Goal: Register for event/course

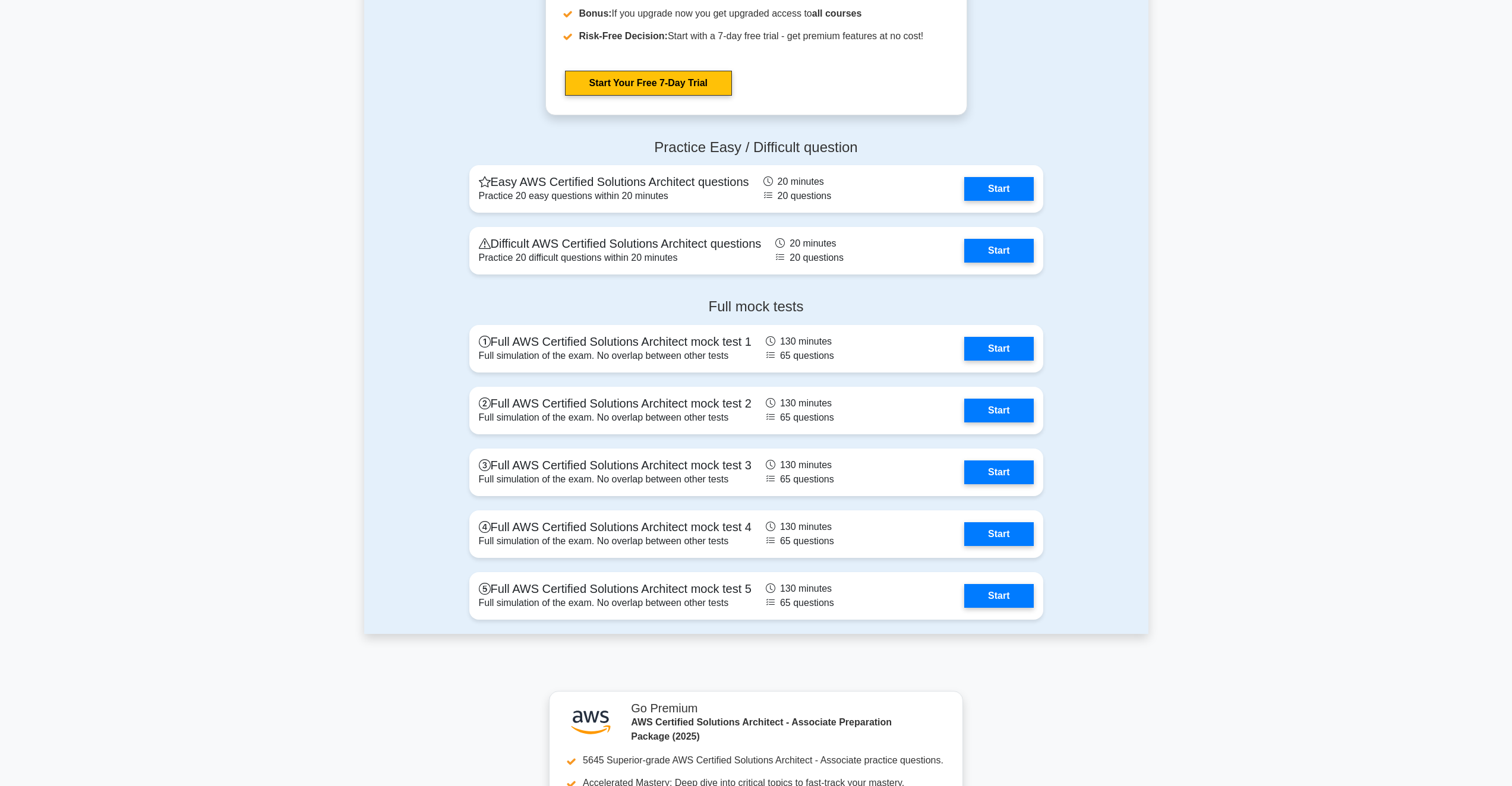
scroll to position [2496, 0]
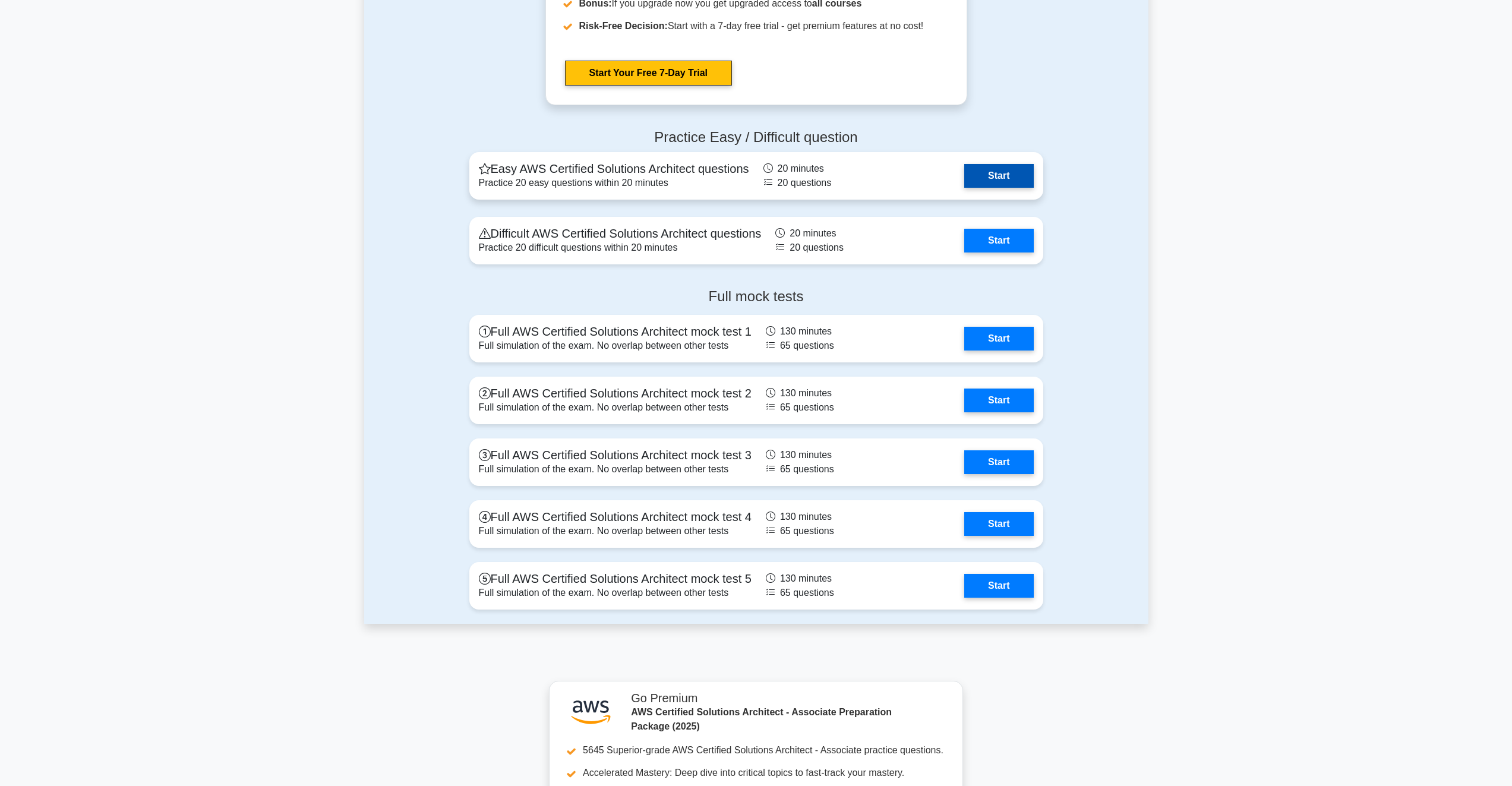
click at [977, 170] on link "Start" at bounding box center [999, 176] width 69 height 24
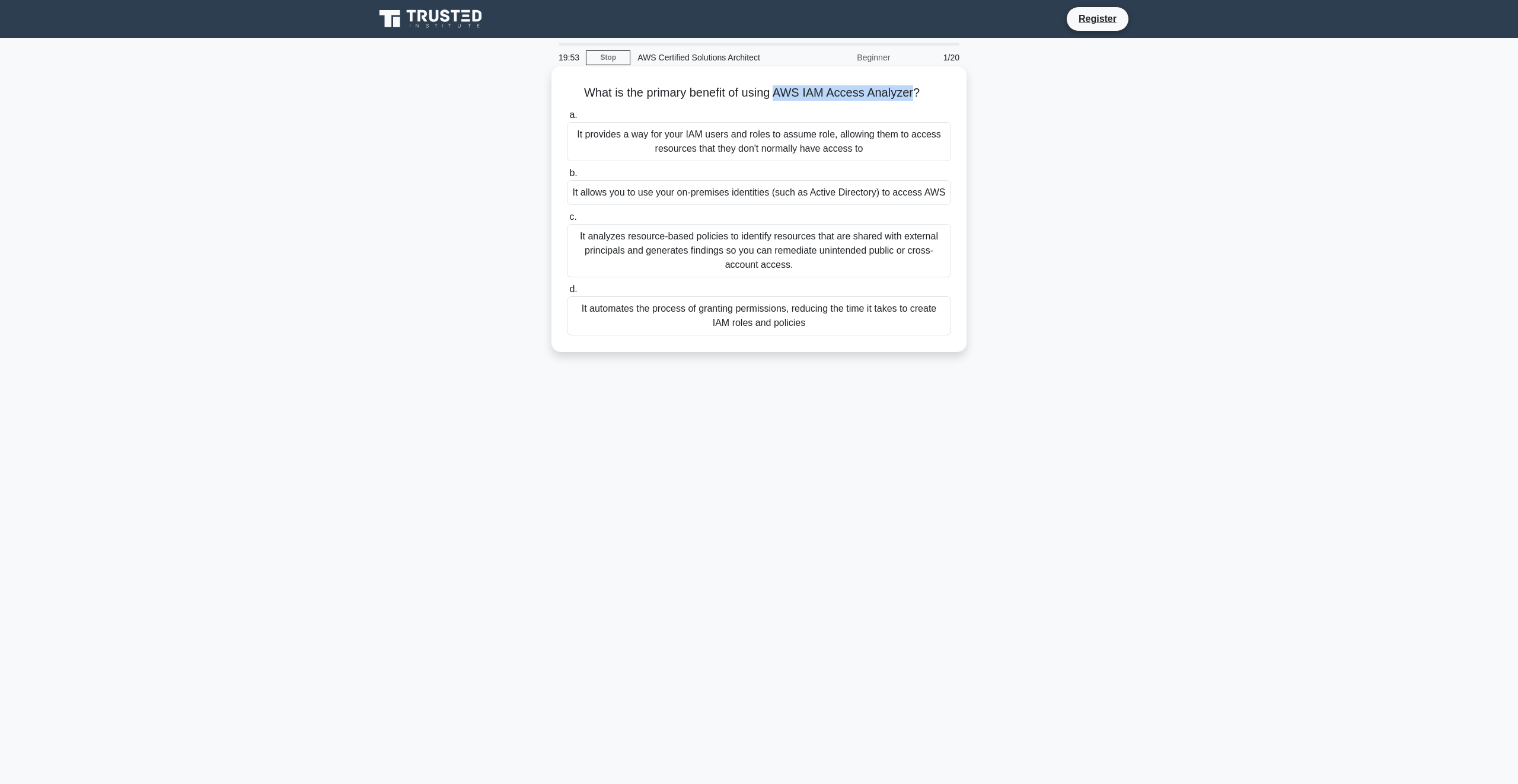
drag, startPoint x: 916, startPoint y: 95, endPoint x: 779, endPoint y: 81, distance: 137.7
click at [779, 81] on div "What is the primary benefit of using AWS IAM Access Analyzer? .spinner_0XTQ{tra…" at bounding box center [758, 209] width 405 height 276
copy h5 "AWS IAM Access Analyzer"
click at [654, 228] on div "It analyzes resource-based policies to identify resources that are shared with …" at bounding box center [758, 251] width 384 height 53
click at [567, 221] on input "c. It analyzes resource-based policies to identify resources that are shared wi…" at bounding box center [567, 218] width 0 height 8
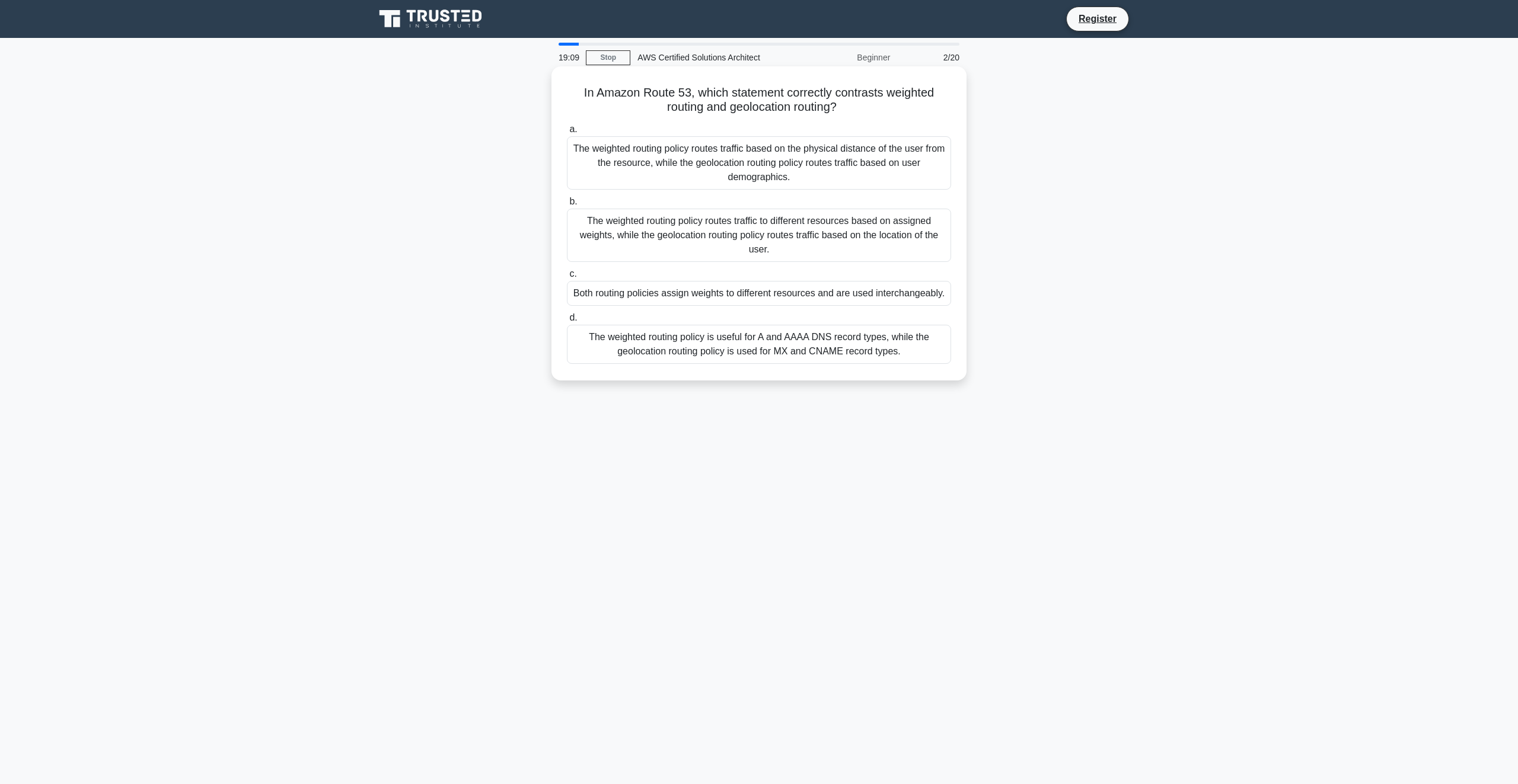
click at [853, 228] on div "The weighted routing policy routes traffic to different resources based on assi…" at bounding box center [758, 235] width 384 height 53
click at [567, 206] on input "b. The weighted routing policy routes traffic to different resources based on a…" at bounding box center [567, 202] width 0 height 8
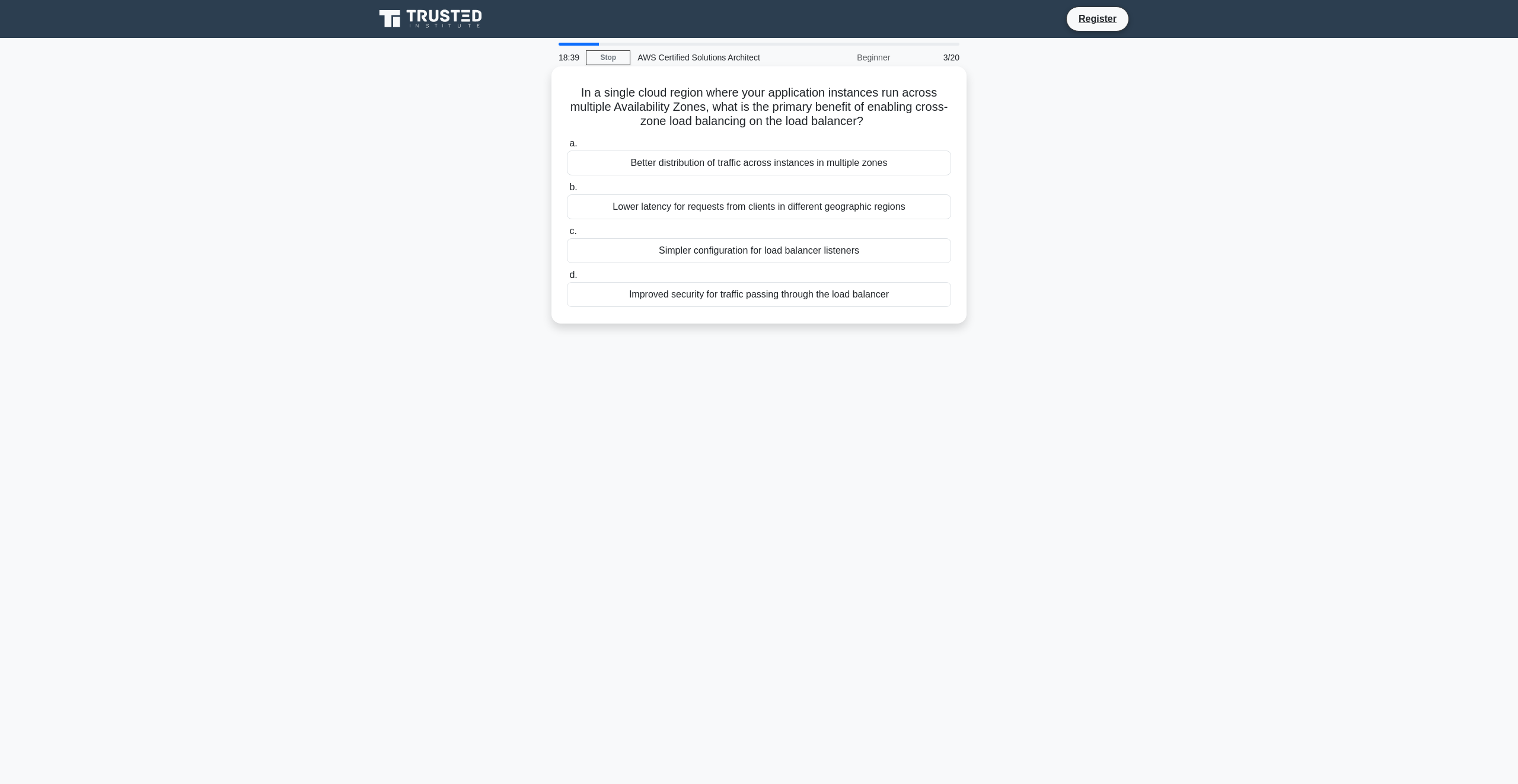
click at [728, 168] on div "Better distribution of traffic across instances in multiple zones" at bounding box center [758, 163] width 384 height 25
click at [567, 148] on input "a. Better distribution of traffic across instances in multiple zones" at bounding box center [567, 144] width 0 height 8
click at [815, 259] on div "Create a scheduled action to scale out at 6 PM every weekday, and scale in at 6…" at bounding box center [758, 257] width 384 height 39
click at [567, 235] on input "c. Create a scheduled action to scale out at 6 PM every weekday, and scale in a…" at bounding box center [567, 231] width 0 height 8
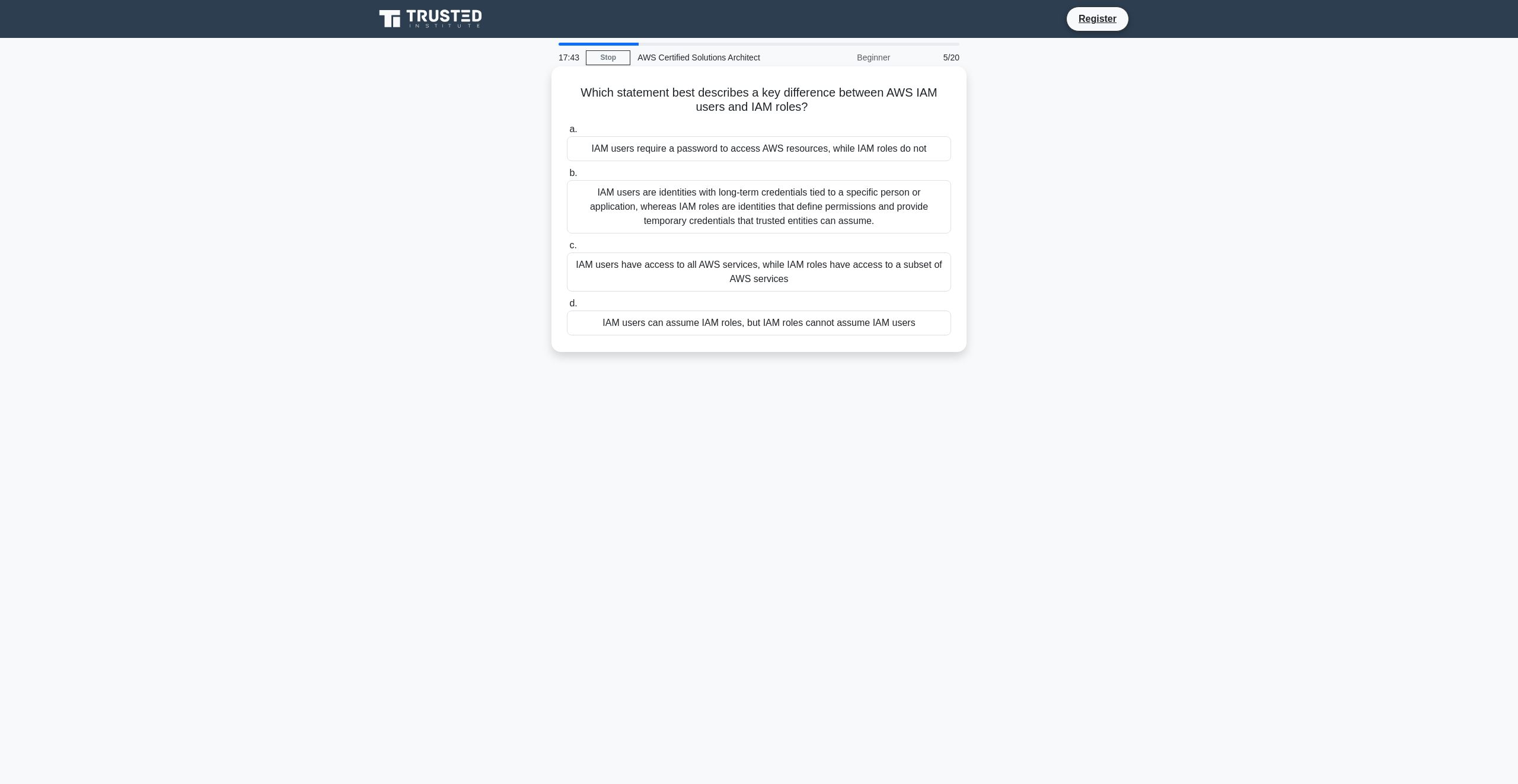
click at [677, 208] on div "IAM users are identities with long-term credentials tied to a specific person o…" at bounding box center [758, 207] width 384 height 53
click at [567, 177] on input "b. IAM users are identities with long-term credentials tied to a specific perso…" at bounding box center [567, 174] width 0 height 8
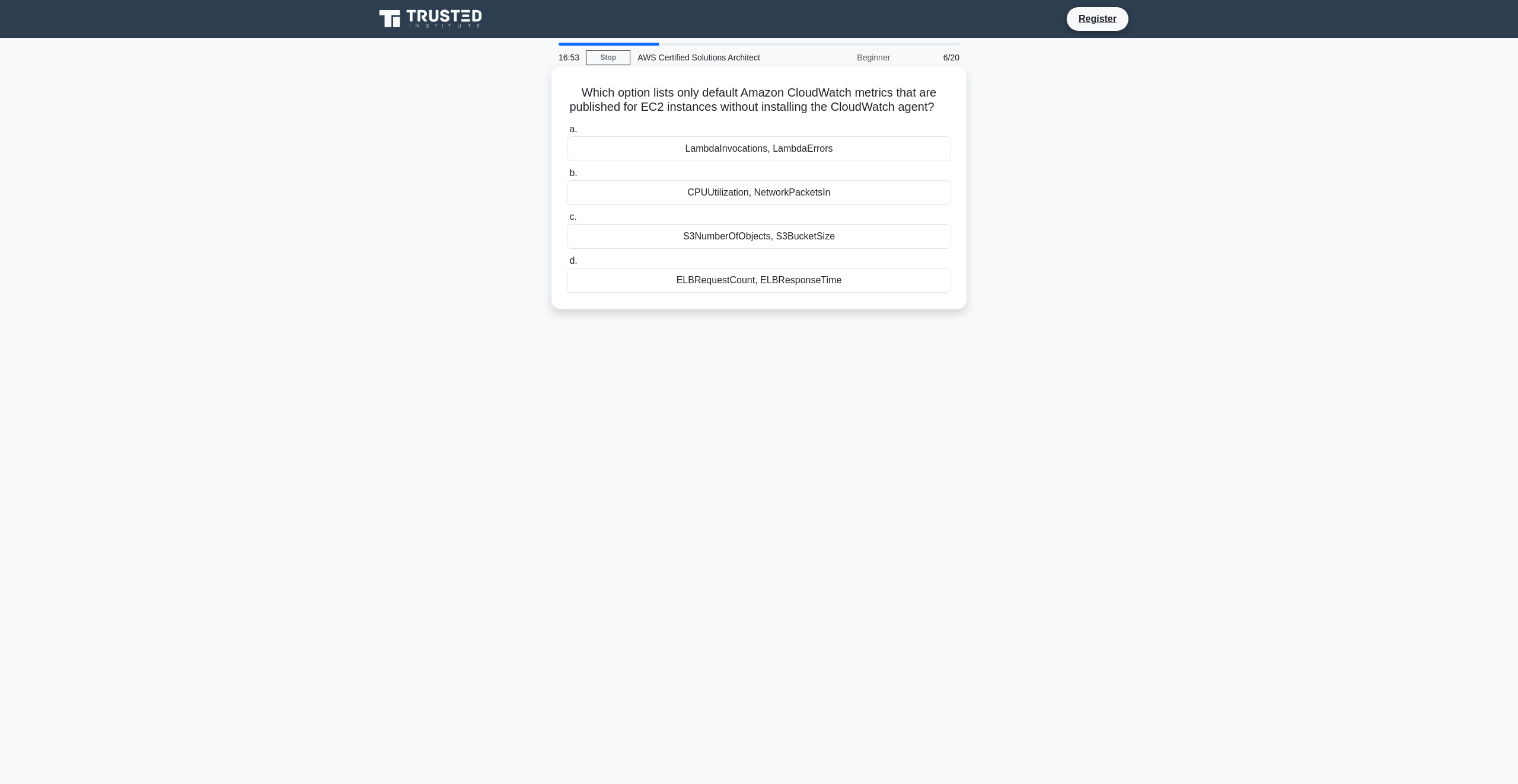
click at [681, 205] on div "CPUUtilization, NetworkPacketsIn" at bounding box center [758, 193] width 384 height 25
click at [567, 177] on input "b. CPUUtilization, NetworkPacketsIn" at bounding box center [567, 174] width 0 height 8
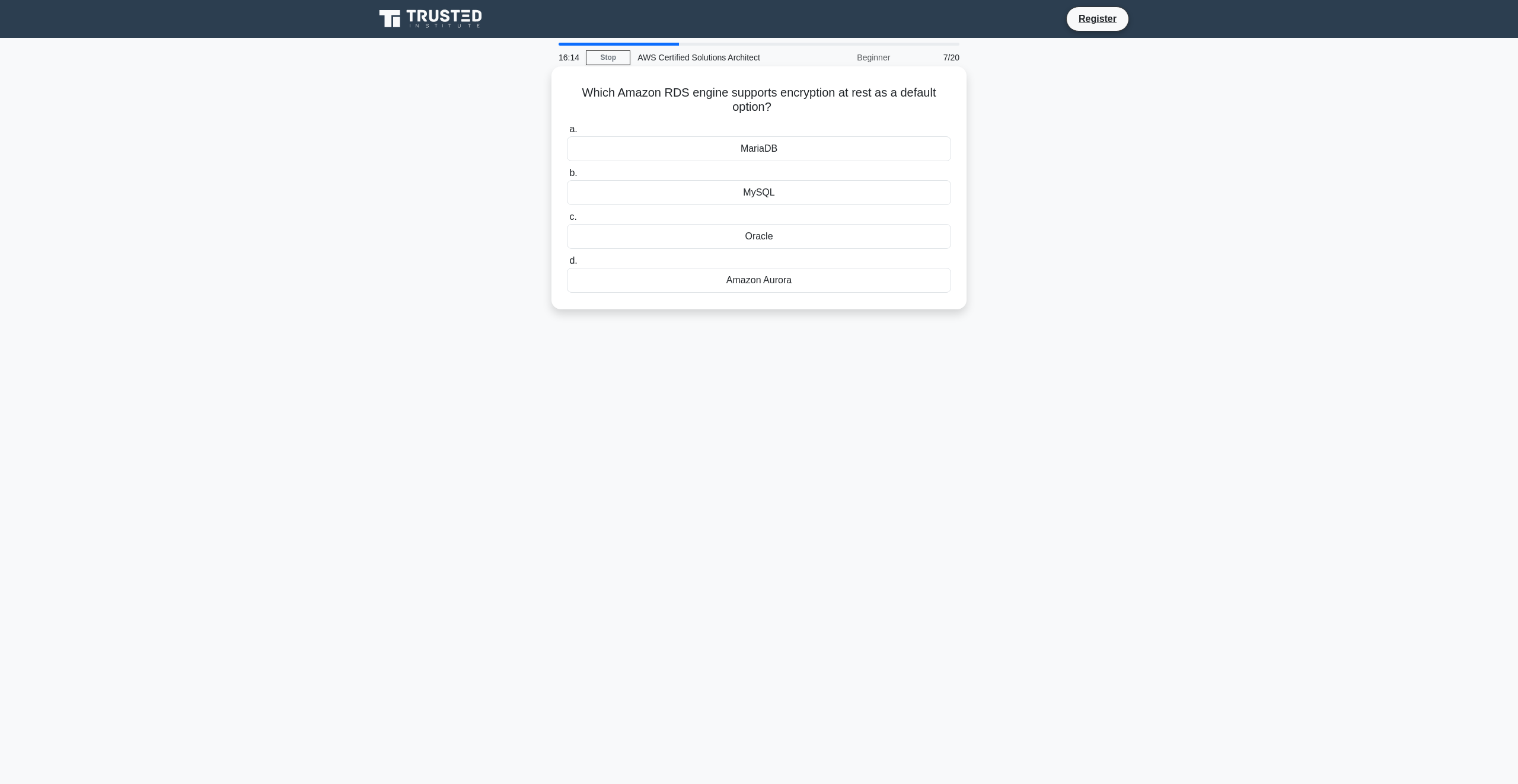
click at [624, 278] on div "Amazon Aurora" at bounding box center [758, 281] width 384 height 25
click at [567, 265] on input "d. Amazon Aurora" at bounding box center [567, 261] width 0 height 8
click at [768, 181] on div "Amazon Elastic Compute Cloud (EC2)" at bounding box center [758, 178] width 384 height 25
click at [567, 163] on input "b. Amazon Elastic Compute Cloud (EC2)" at bounding box center [567, 159] width 0 height 8
click at [803, 153] on div "Amazon RDS" at bounding box center [758, 149] width 384 height 25
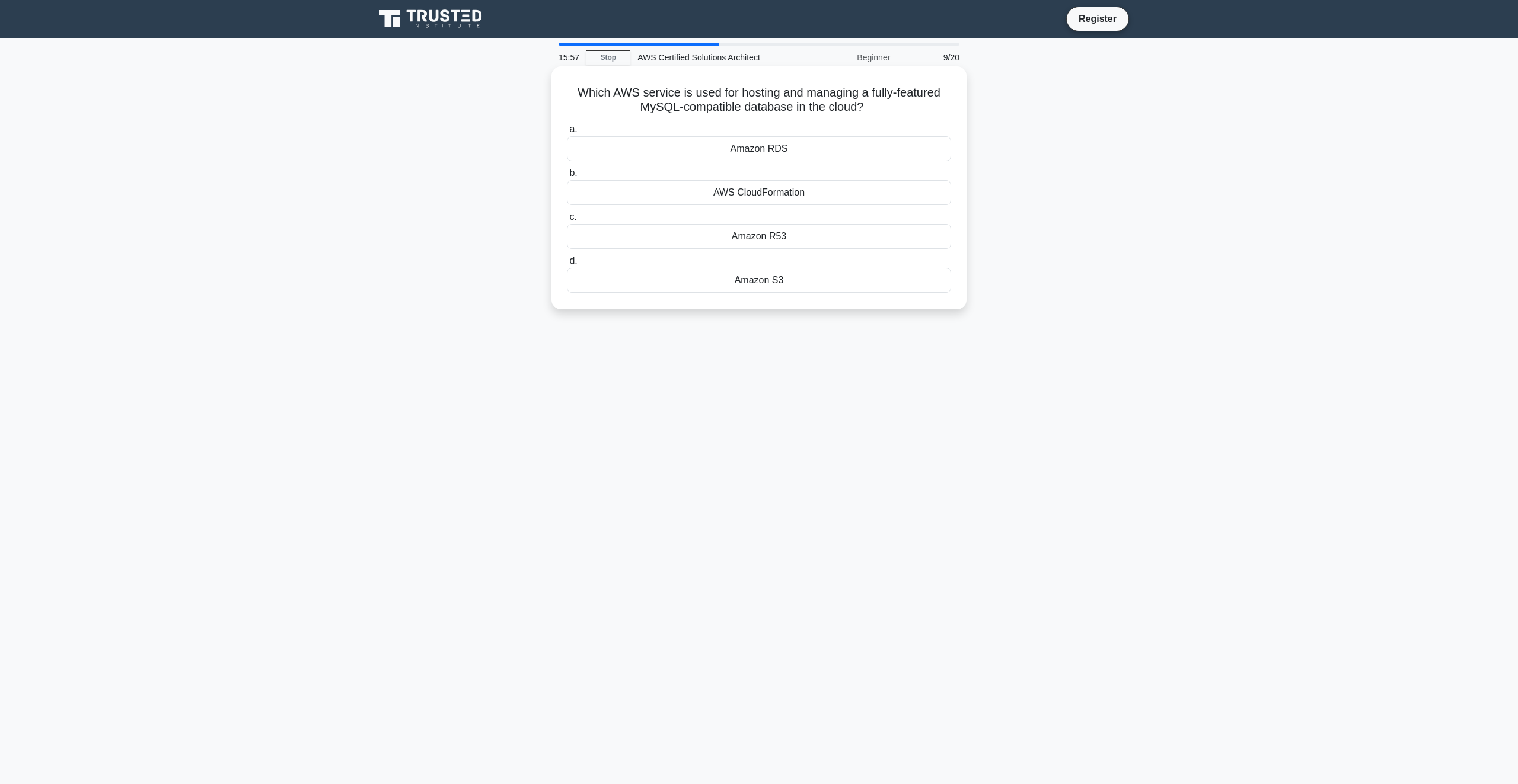
click at [567, 133] on input "a. Amazon RDS" at bounding box center [567, 129] width 0 height 8
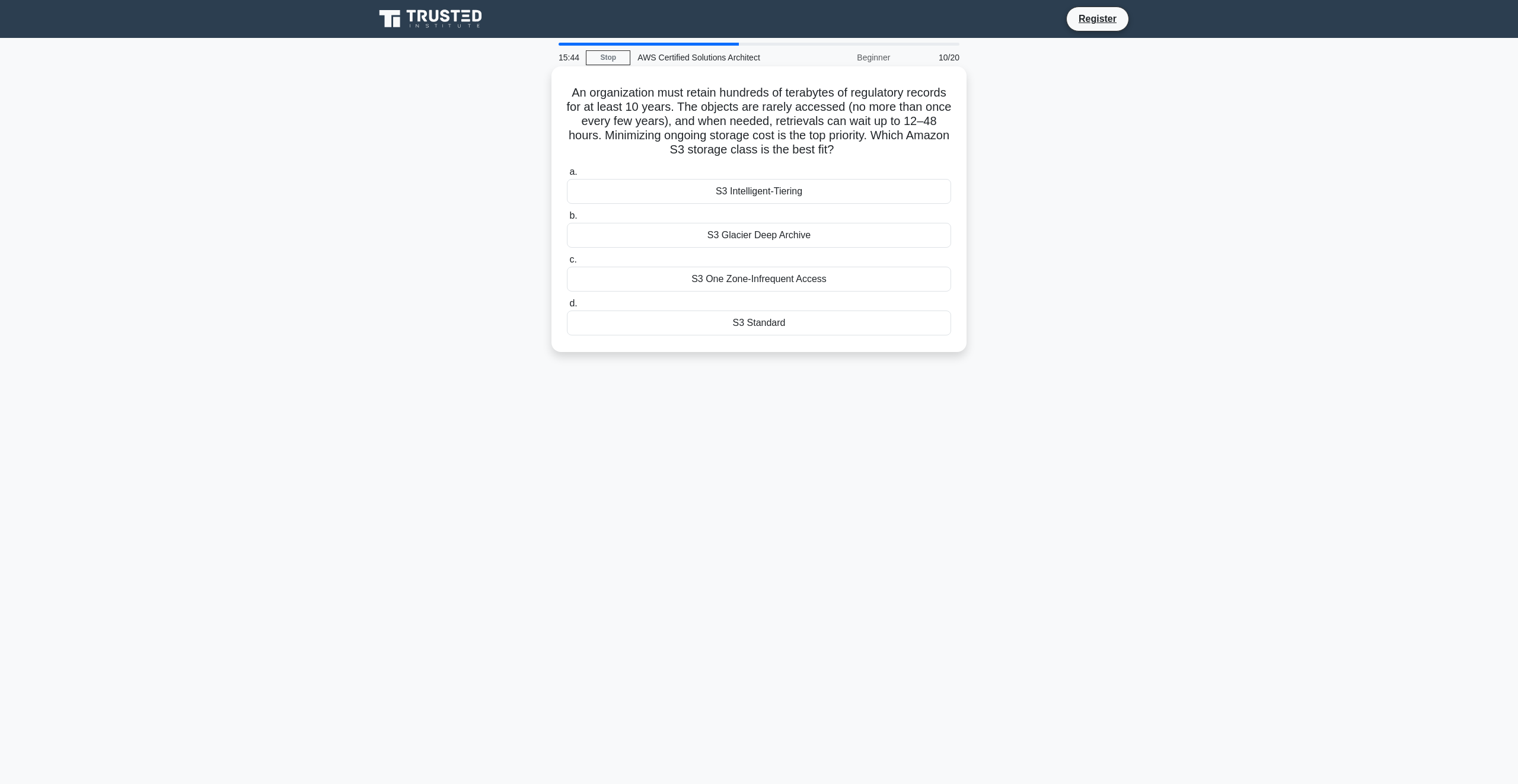
click at [827, 243] on div "S3 Glacier Deep Archive" at bounding box center [758, 235] width 384 height 25
click at [567, 220] on input "b. S3 Glacier Deep Archive" at bounding box center [567, 216] width 0 height 8
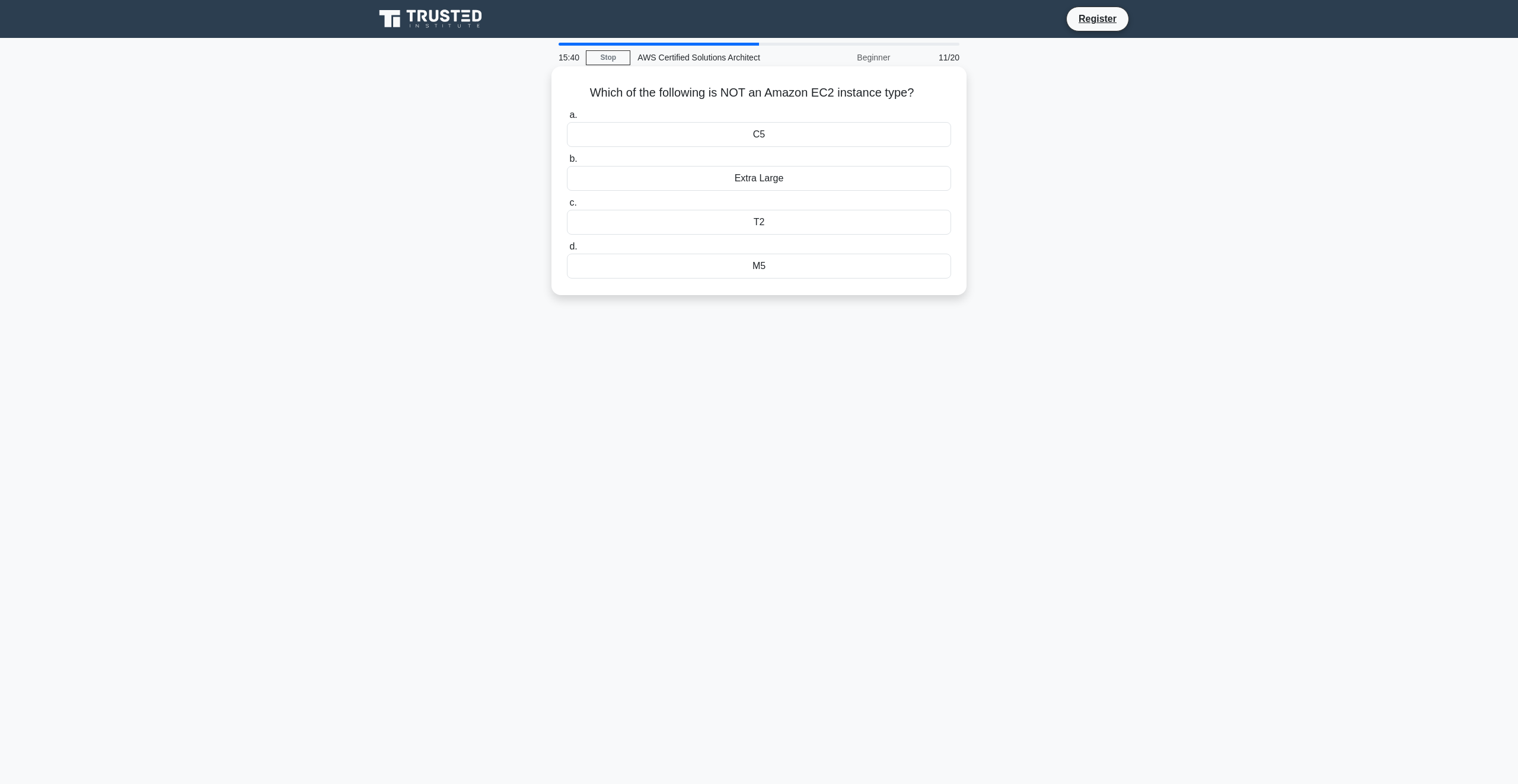
click at [824, 181] on div "Extra Large" at bounding box center [758, 178] width 384 height 25
click at [567, 163] on input "b. Extra Large" at bounding box center [567, 159] width 0 height 8
click at [871, 282] on div "Amazon DynamoDB" at bounding box center [758, 281] width 384 height 25
click at [567, 265] on input "d. Amazon DynamoDB" at bounding box center [567, 261] width 0 height 8
click at [835, 148] on div "Amazon SNS" at bounding box center [758, 149] width 384 height 25
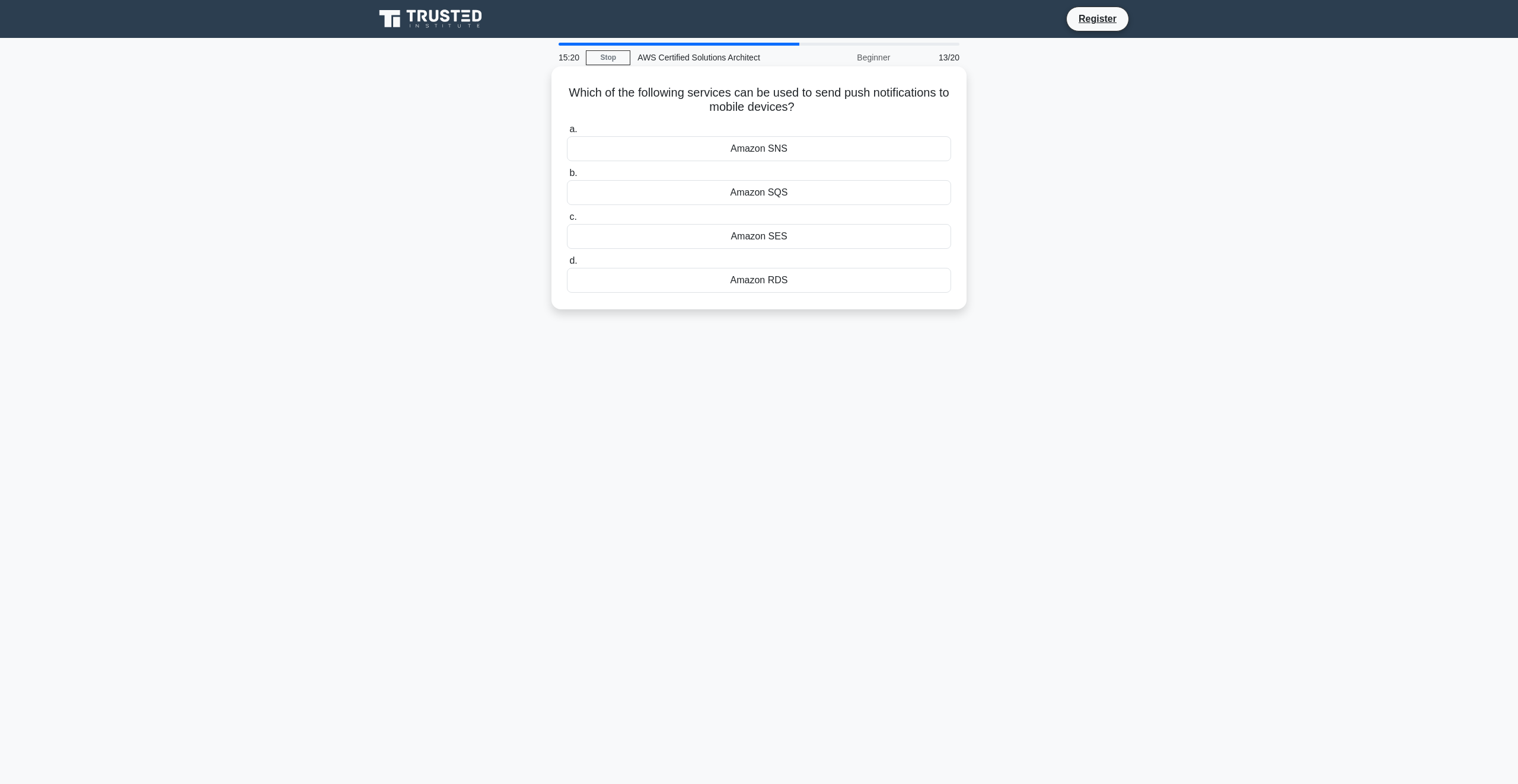
click at [567, 133] on input "a. Amazon SNS" at bounding box center [567, 129] width 0 height 8
click at [795, 237] on div "10" at bounding box center [758, 237] width 384 height 25
click at [567, 221] on input "c. 10" at bounding box center [567, 218] width 0 height 8
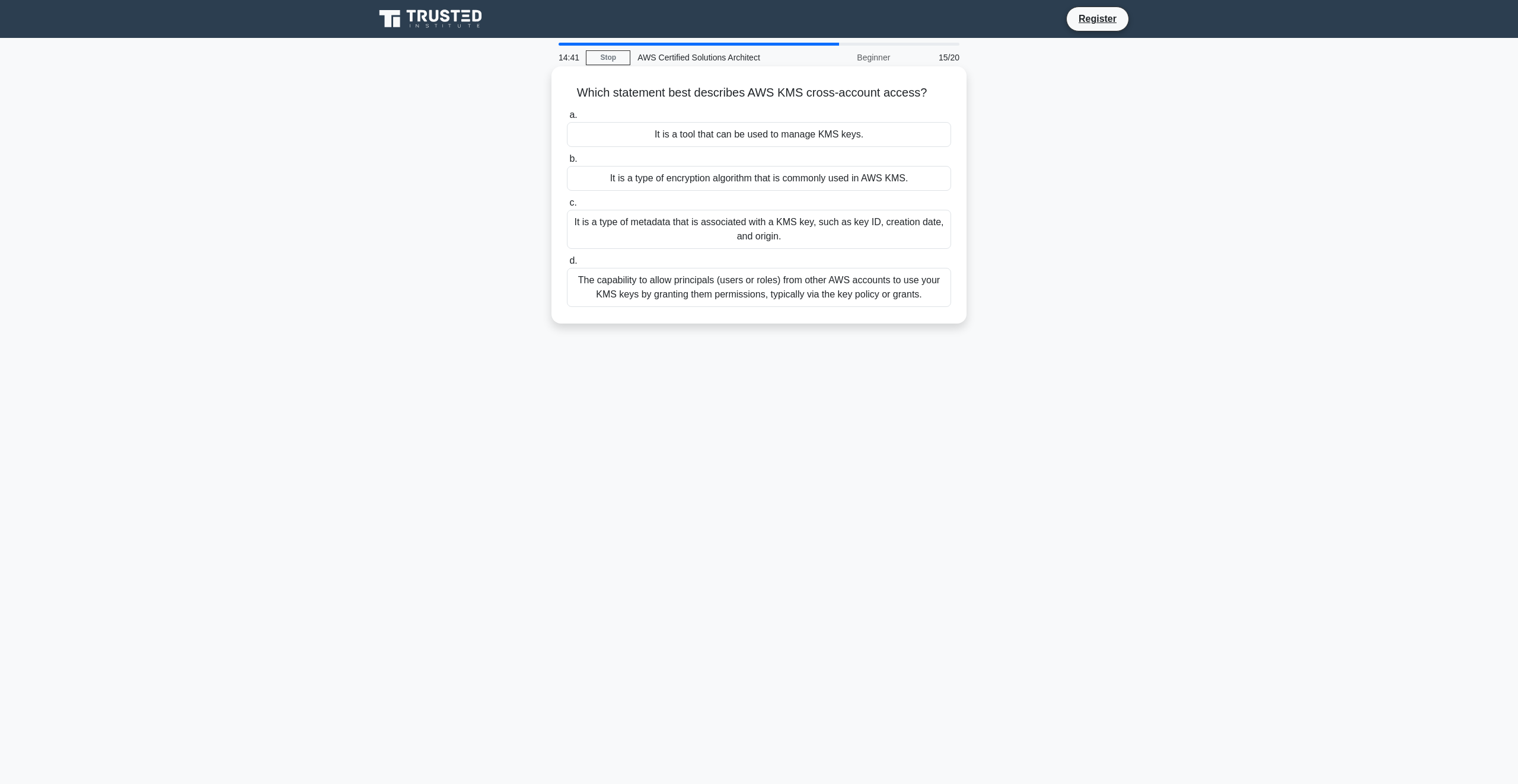
click at [710, 281] on div "The capability to allow principals (users or roles) from other AWS accounts to …" at bounding box center [758, 287] width 384 height 39
click at [567, 265] on input "d. The capability to allow principals (users or roles) from other AWS accounts …" at bounding box center [567, 261] width 0 height 8
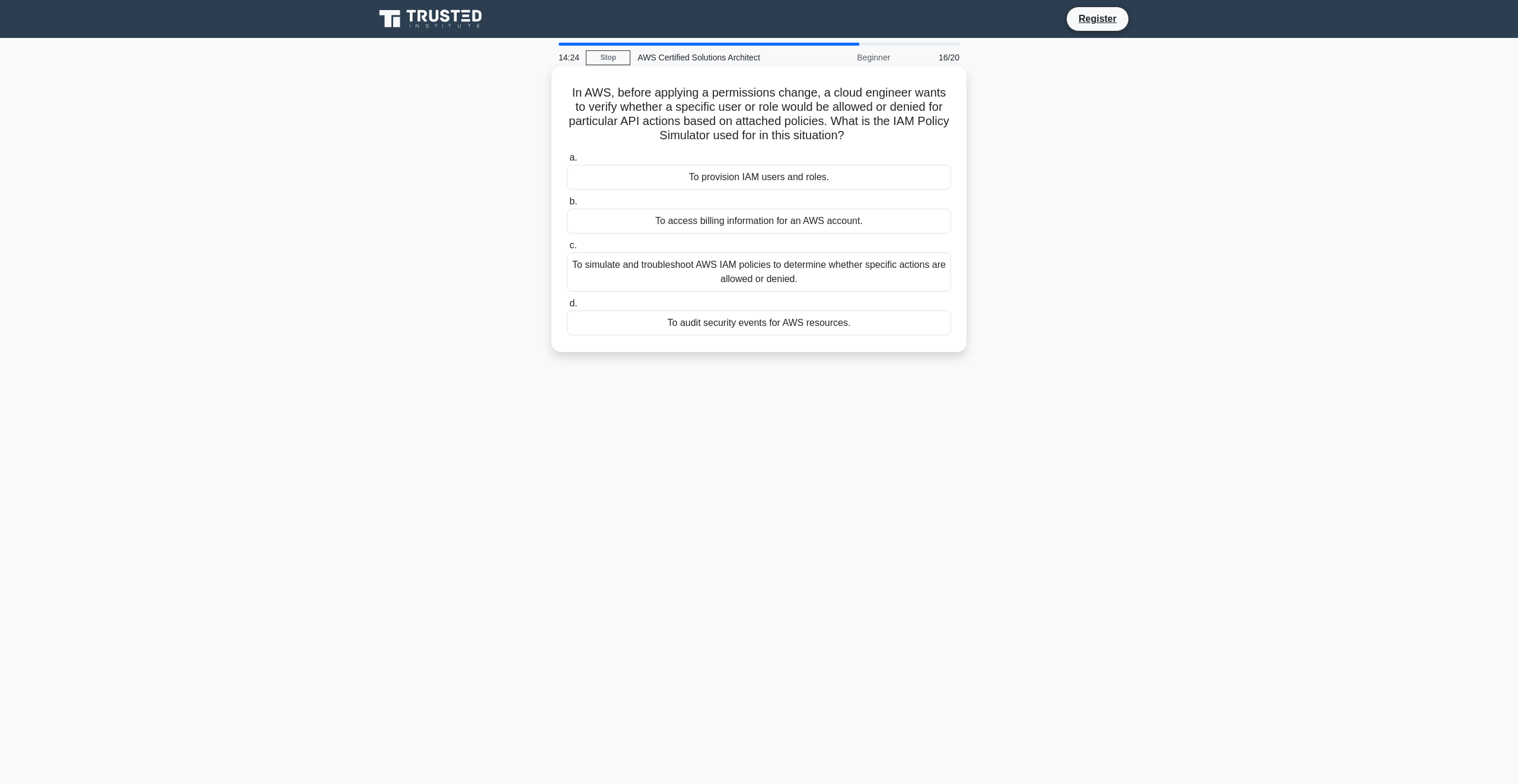
click at [797, 323] on div "To audit security events for AWS resources." at bounding box center [758, 323] width 384 height 25
click at [567, 308] on input "d. To audit security events for AWS resources." at bounding box center [567, 304] width 0 height 8
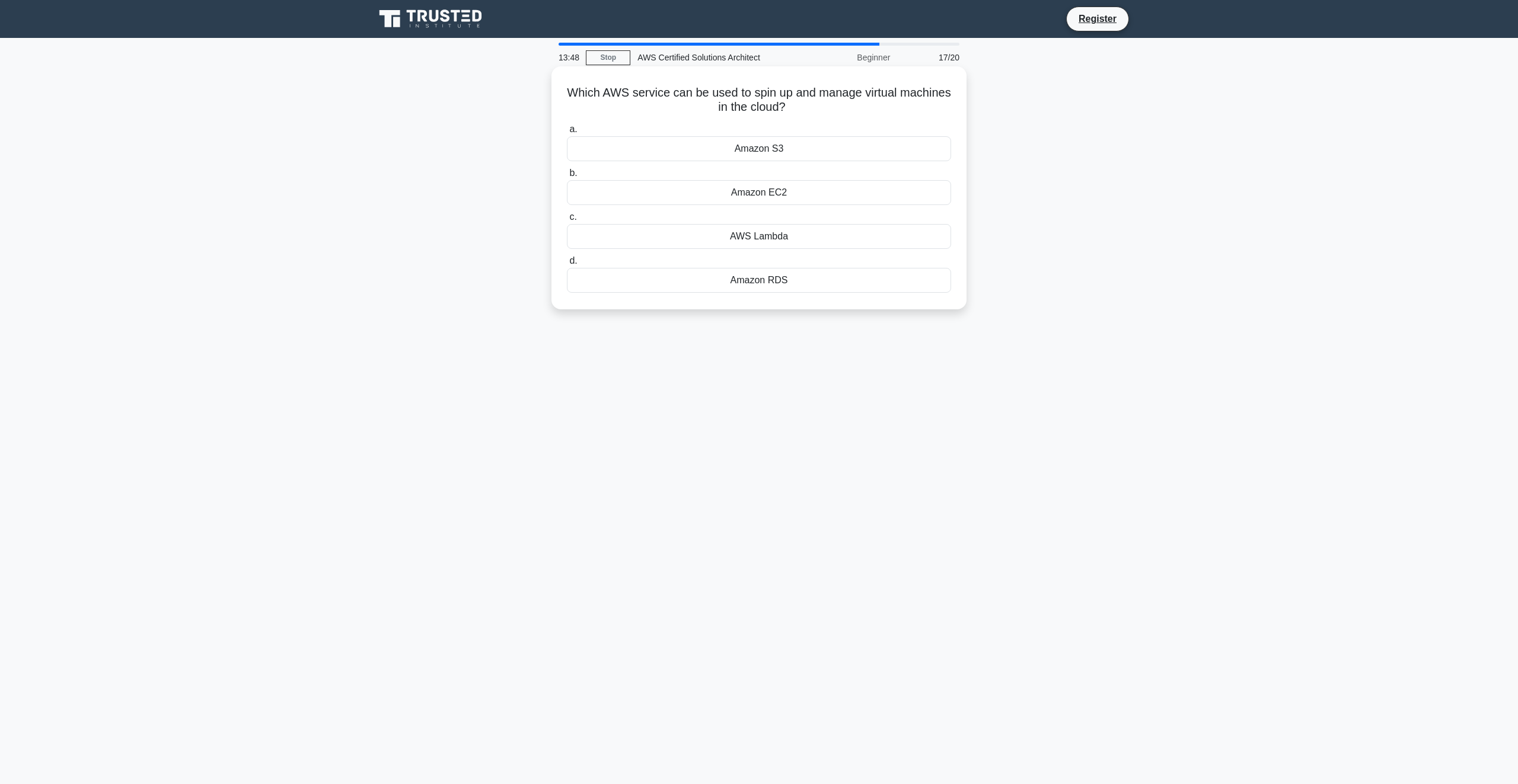
click at [717, 193] on div "Amazon EC2" at bounding box center [758, 193] width 384 height 25
click at [567, 177] on input "b. Amazon EC2" at bounding box center [567, 174] width 0 height 8
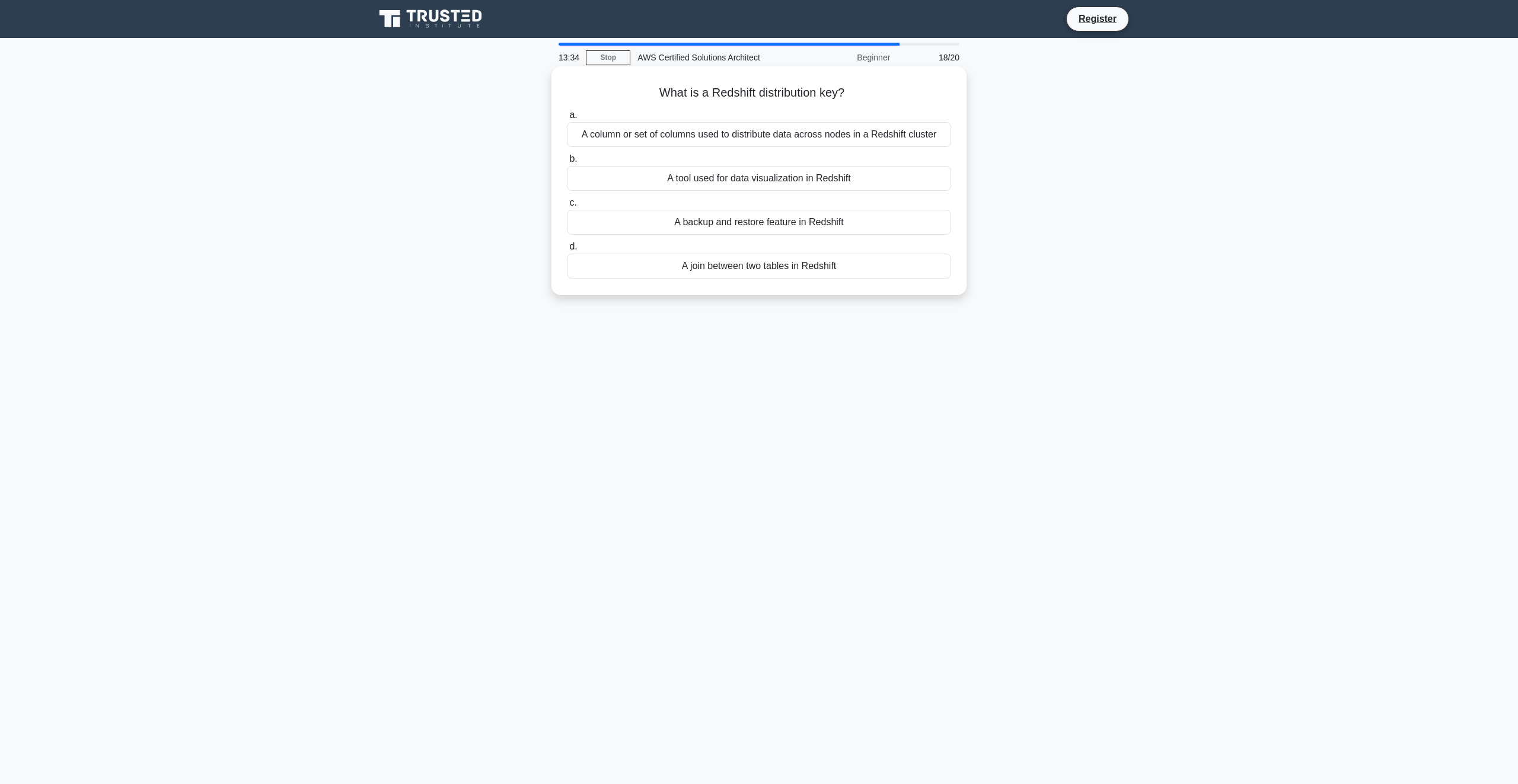
click at [667, 135] on div "A column or set of columns used to distribute data across nodes in a Redshift c…" at bounding box center [758, 135] width 384 height 25
click at [567, 119] on input "a. A column or set of columns used to distribute data across nodes in a Redshif…" at bounding box center [567, 115] width 0 height 8
click at [835, 222] on div "To restrict access to content based on geographical location of the viewer" at bounding box center [758, 222] width 384 height 25
click at [567, 207] on input "c. To restrict access to content based on geographical location of the viewer" at bounding box center [567, 203] width 0 height 8
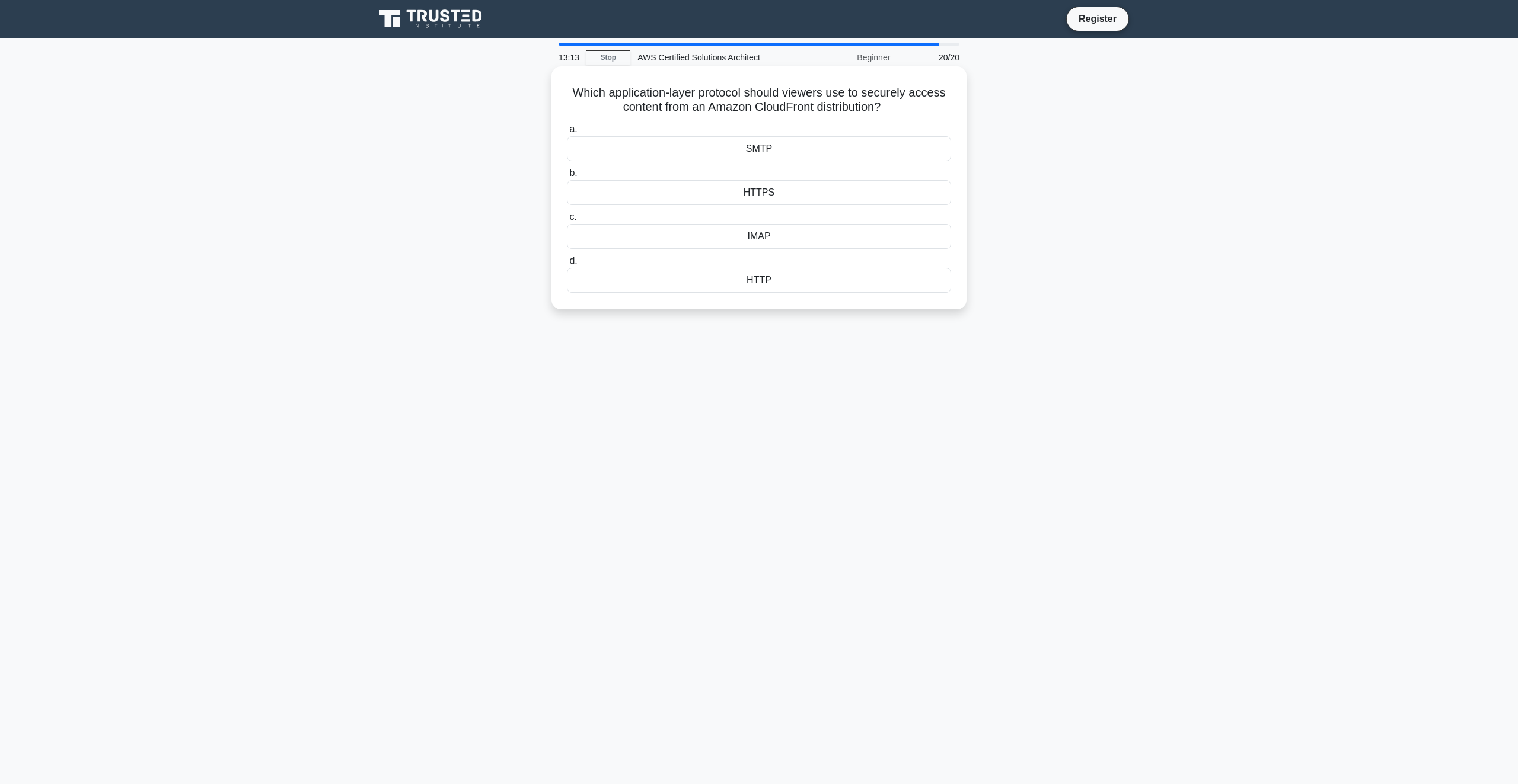
click at [767, 193] on div "HTTPS" at bounding box center [758, 193] width 384 height 25
click at [567, 177] on input "b. HTTPS" at bounding box center [567, 174] width 0 height 8
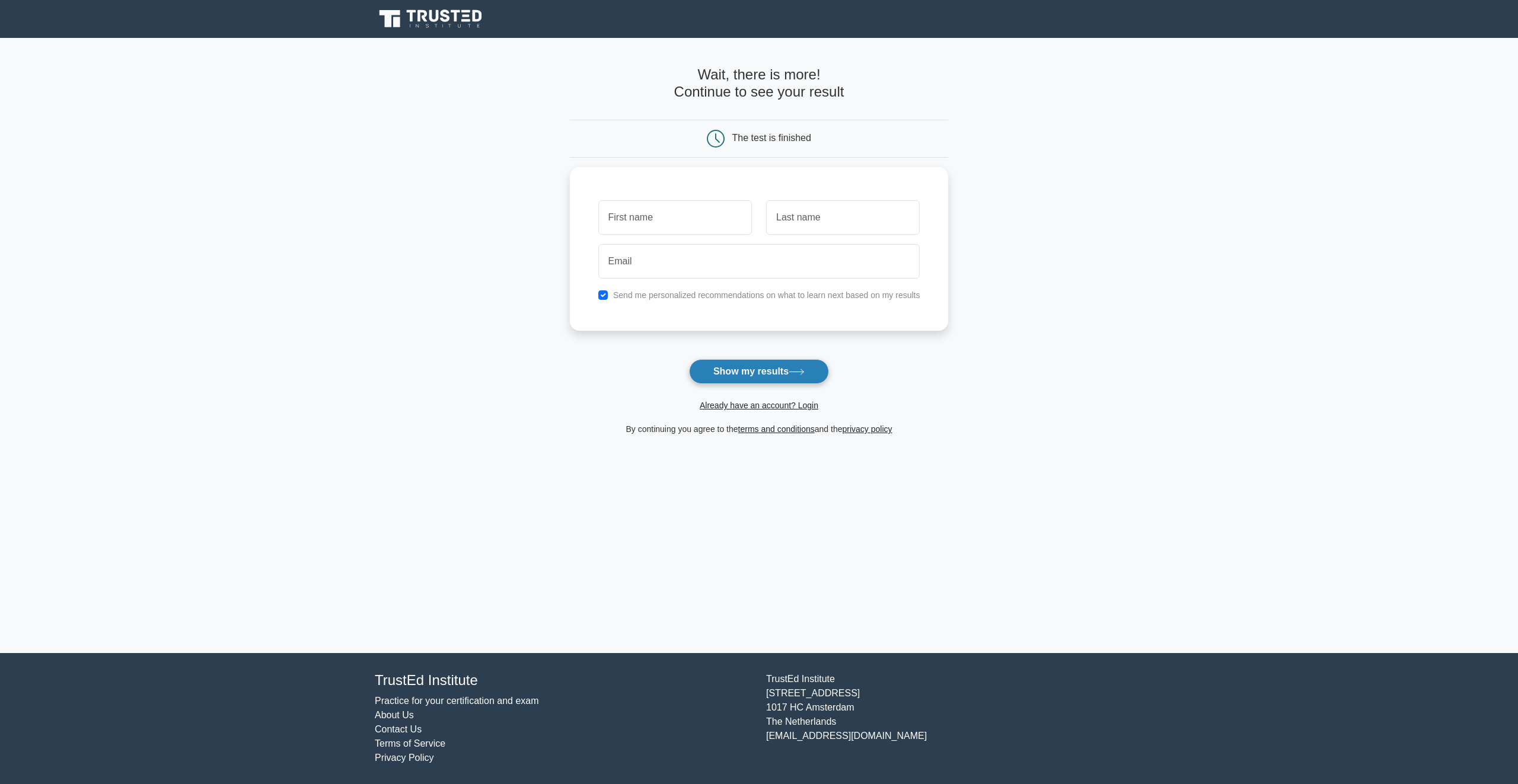
click at [754, 367] on button "Show my results" at bounding box center [759, 372] width 140 height 25
click at [602, 290] on input "checkbox" at bounding box center [603, 292] width 9 height 9
checkbox input "false"
click at [694, 218] on input "text" at bounding box center [675, 215] width 153 height 34
type input "Omri"
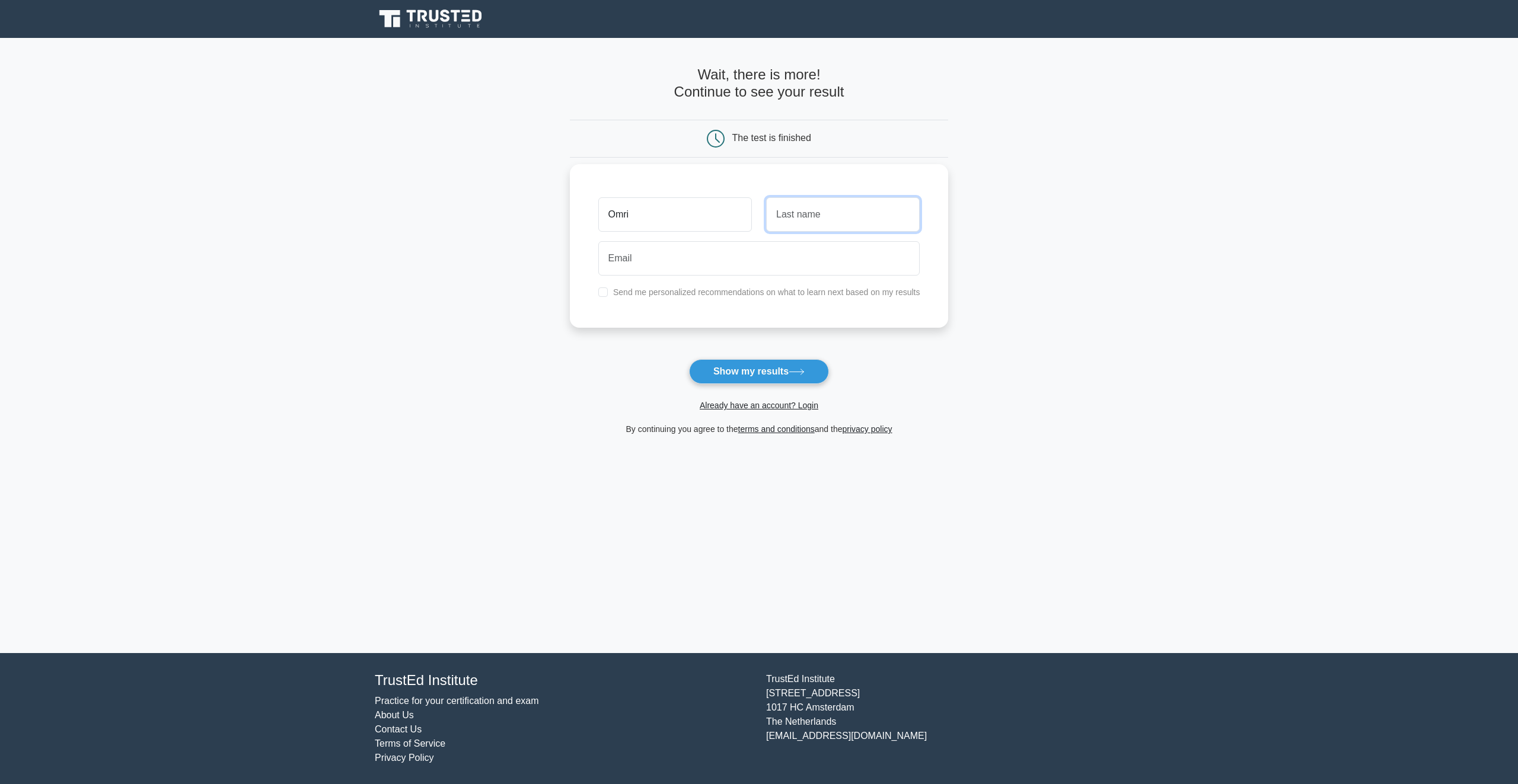
click at [800, 223] on input "text" at bounding box center [843, 215] width 153 height 34
type input "gomel"
click at [768, 267] on input "email" at bounding box center [759, 259] width 322 height 34
drag, startPoint x: 877, startPoint y: 222, endPoint x: 575, endPoint y: 226, distance: 302.0
click at [575, 226] on div "Omri gomel Send me personalized recommendations on what to learn next based on …" at bounding box center [759, 246] width 379 height 164
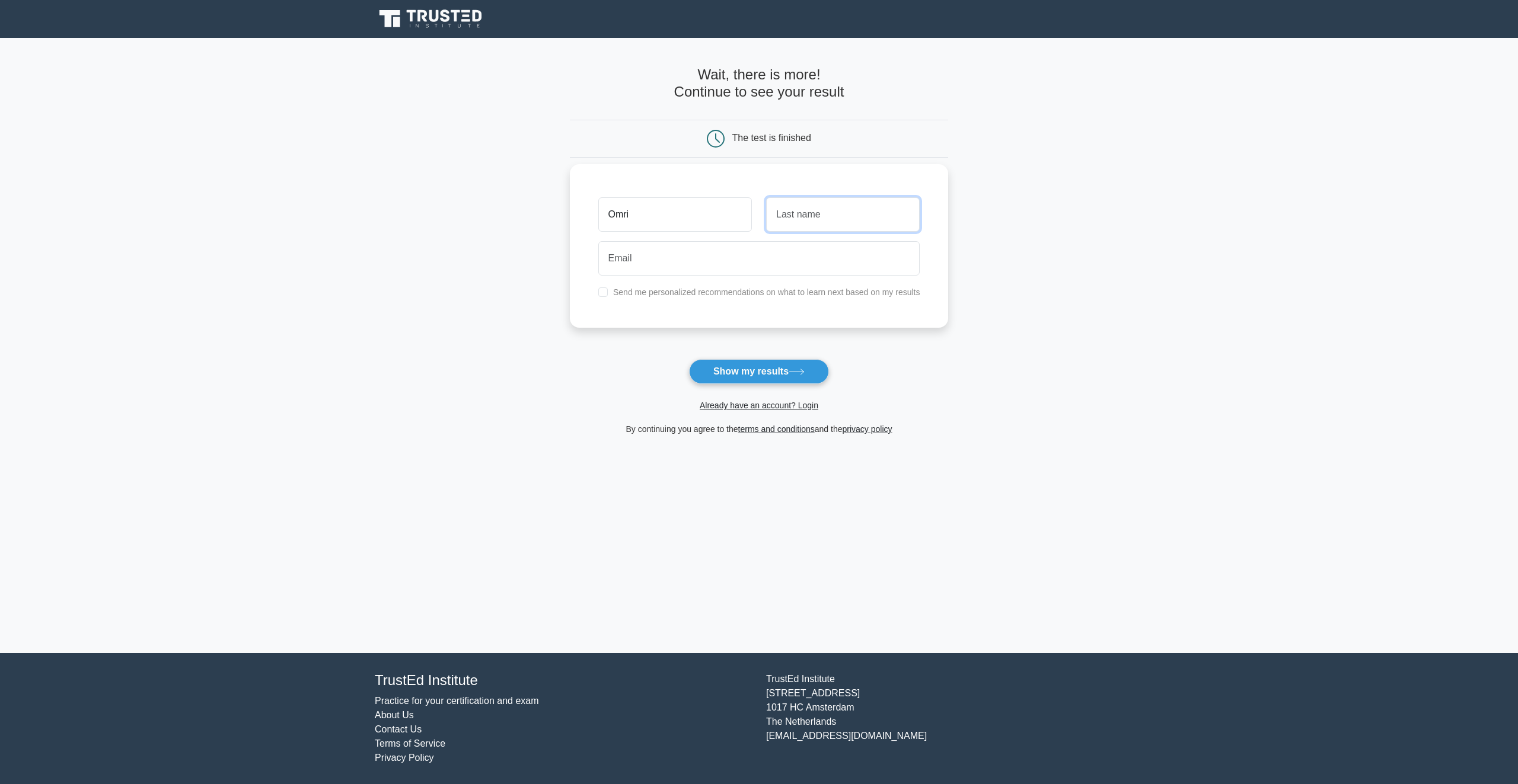
click at [855, 217] on input "text" at bounding box center [843, 215] width 153 height 34
type input "omri"
click at [762, 262] on input "email" at bounding box center [759, 259] width 322 height 34
type input "omri30027@gmail.com"
click at [776, 365] on button "Show my results" at bounding box center [759, 372] width 140 height 25
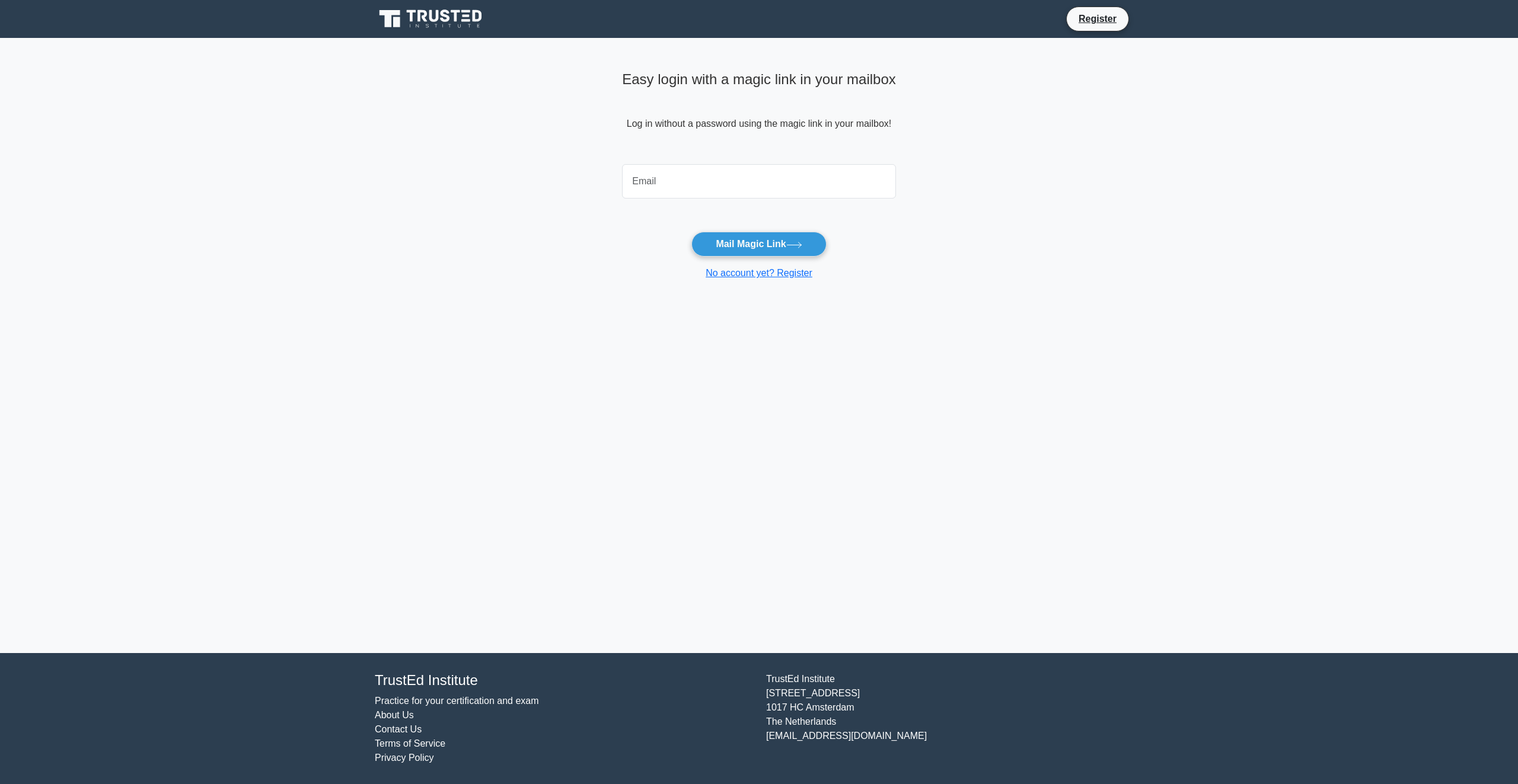
click at [728, 176] on input "email" at bounding box center [759, 182] width 274 height 34
type input "[EMAIL_ADDRESS][DOMAIN_NAME]"
click at [754, 237] on button "Mail Magic Link" at bounding box center [758, 244] width 135 height 25
